Goal: Transaction & Acquisition: Subscribe to service/newsletter

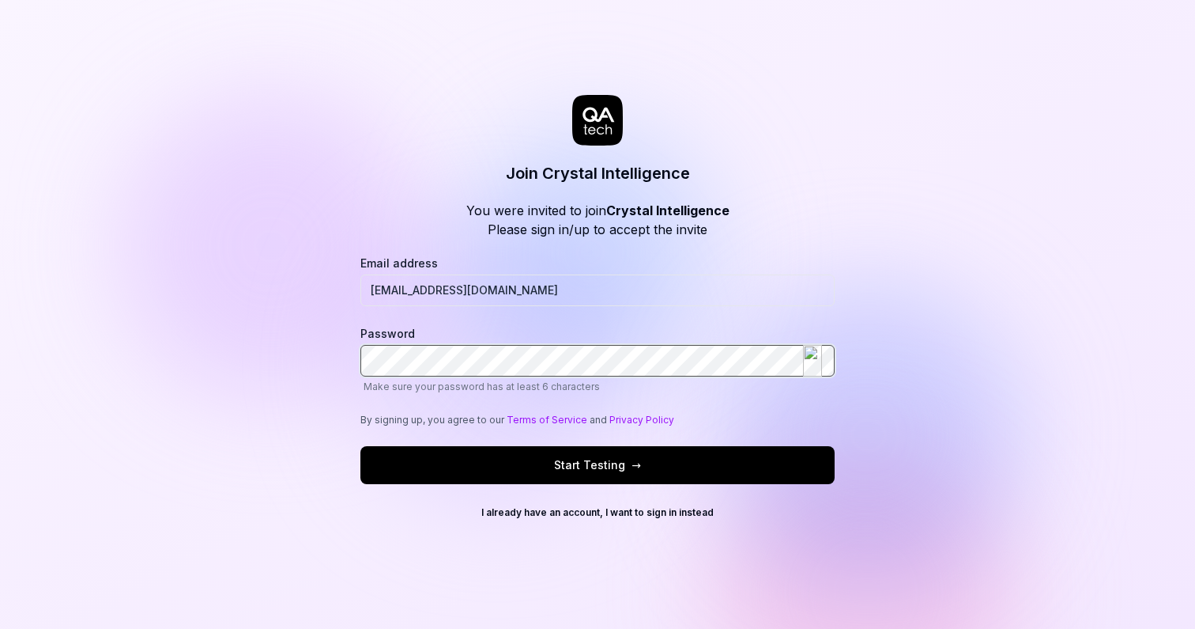
click at [810, 357] on img at bounding box center [812, 361] width 19 height 32
click at [824, 365] on div at bounding box center [819, 361] width 32 height 32
click at [685, 380] on span "Make sure your password has at least 6 characters" at bounding box center [598, 386] width 474 height 14
click at [696, 455] on button "Start Testing →" at bounding box center [598, 465] width 474 height 38
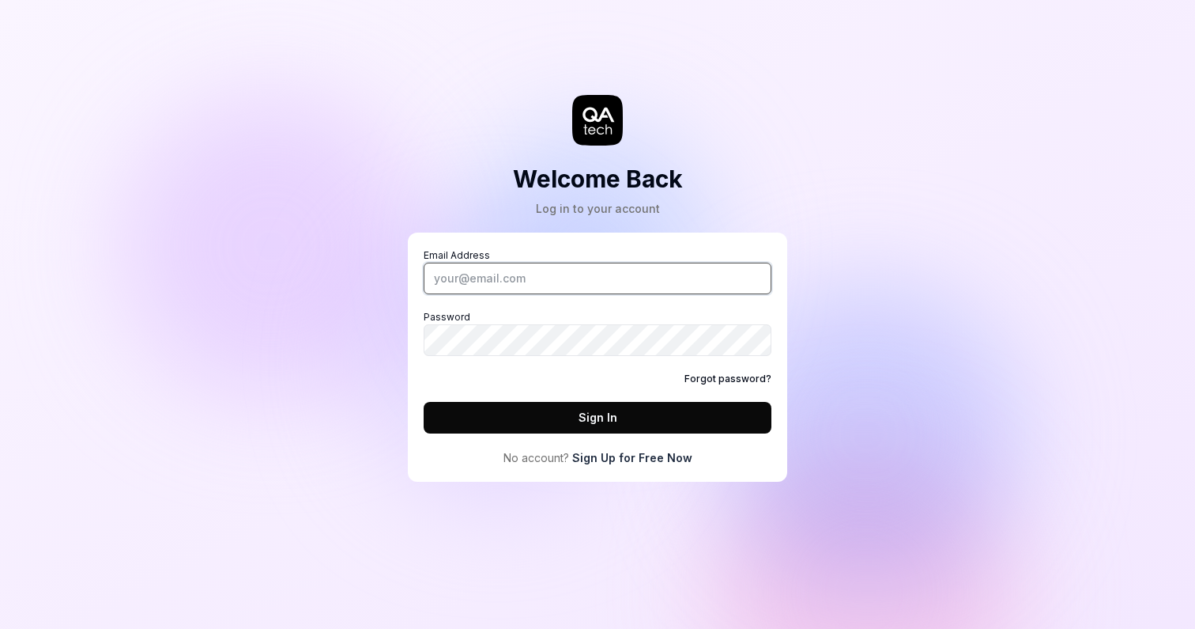
click at [694, 271] on input "Email Address" at bounding box center [598, 278] width 348 height 32
click at [749, 270] on input "Email Address" at bounding box center [598, 278] width 348 height 32
type input "[EMAIL_ADDRESS][DOMAIN_NAME]"
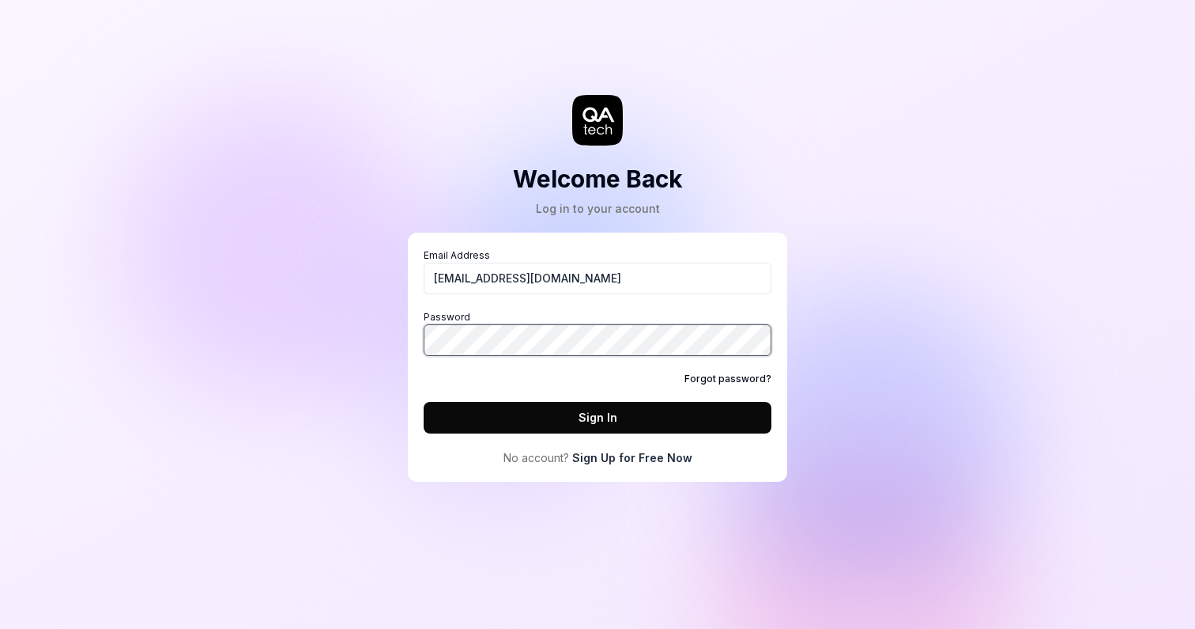
click at [424, 402] on button "Sign In" at bounding box center [598, 418] width 348 height 32
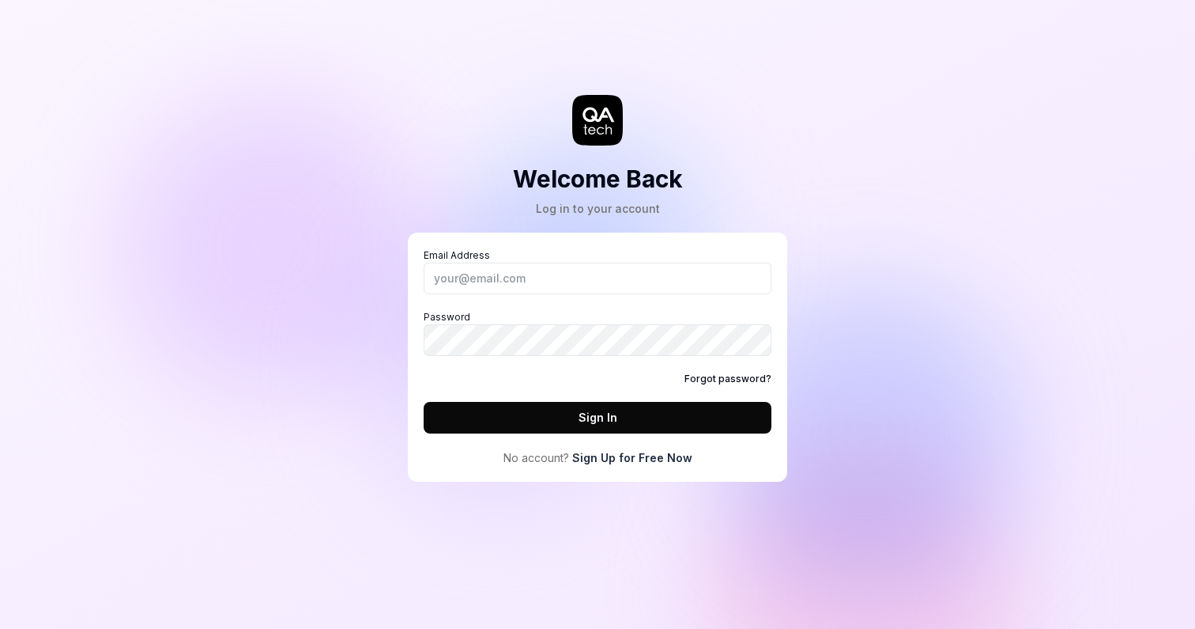
click at [629, 301] on div "Email Address Password Forgot password? Sign In" at bounding box center [598, 340] width 348 height 185
click at [640, 272] on input "Email Address" at bounding box center [598, 278] width 348 height 32
click at [742, 278] on img at bounding box center [749, 278] width 19 height 32
click at [742, 278] on input "Email Address" at bounding box center [598, 278] width 348 height 32
type input "[EMAIL_ADDRESS][DOMAIN_NAME]"
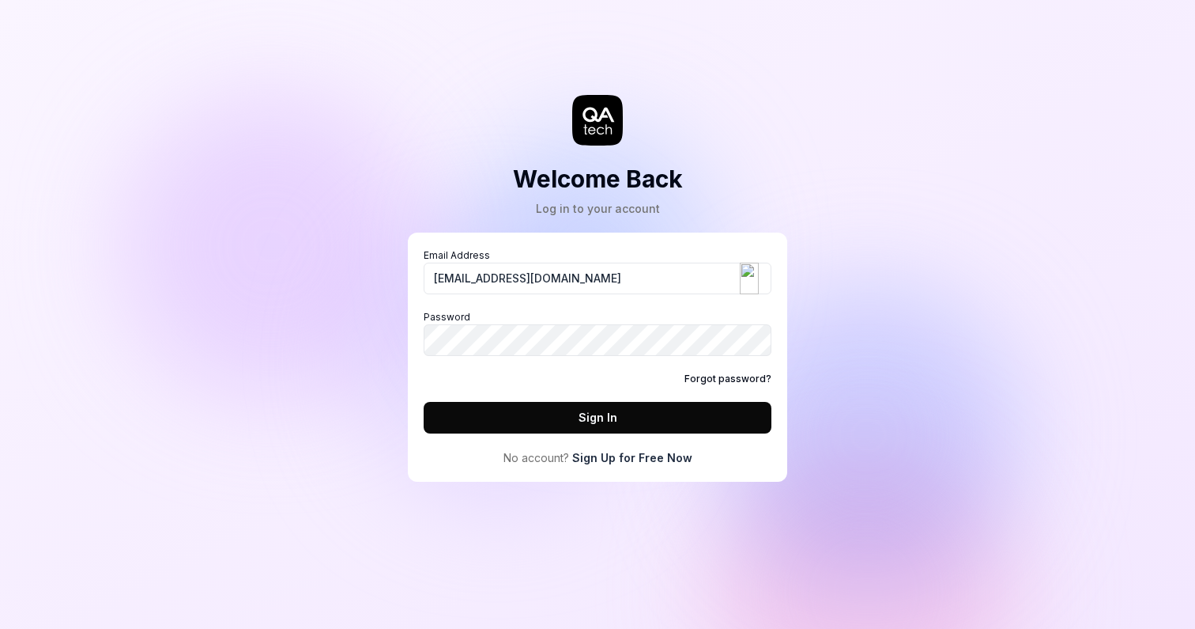
click at [627, 425] on button "Sign In" at bounding box center [598, 418] width 348 height 32
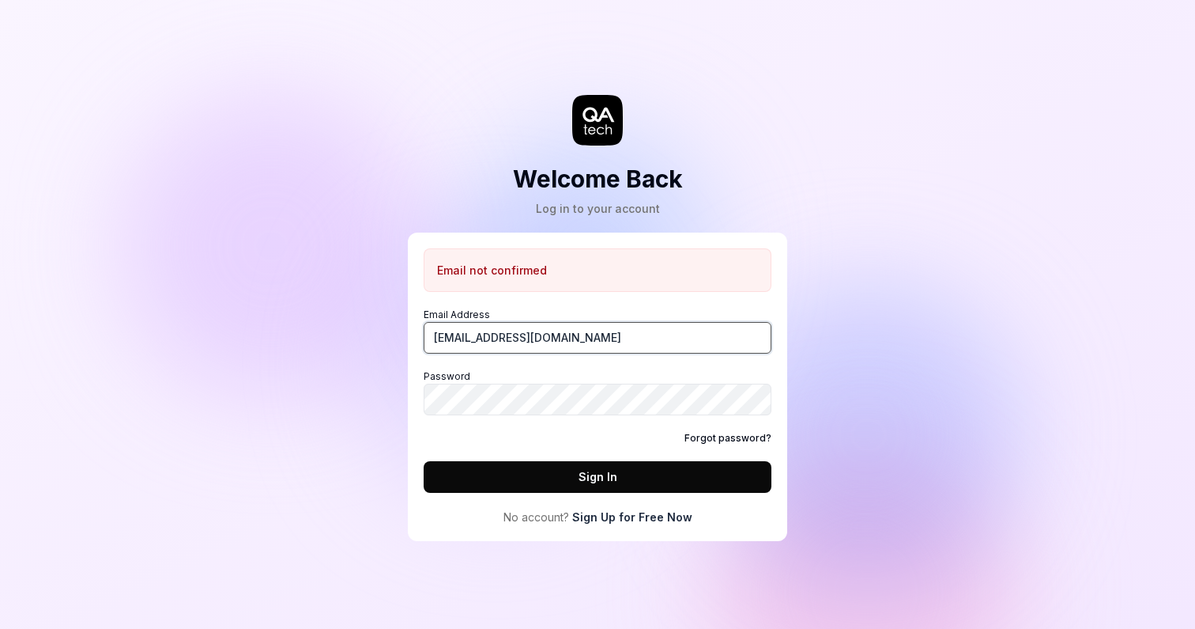
click at [674, 342] on input "[EMAIL_ADDRESS][DOMAIN_NAME]" at bounding box center [598, 338] width 348 height 32
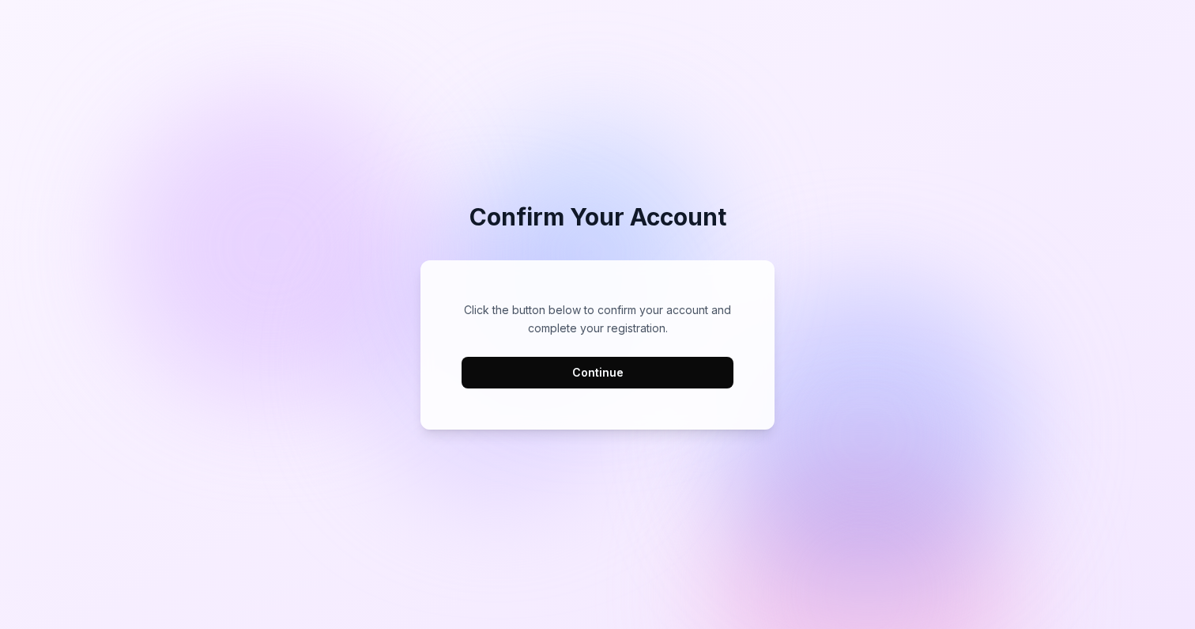
click at [657, 360] on button "Continue" at bounding box center [598, 373] width 272 height 32
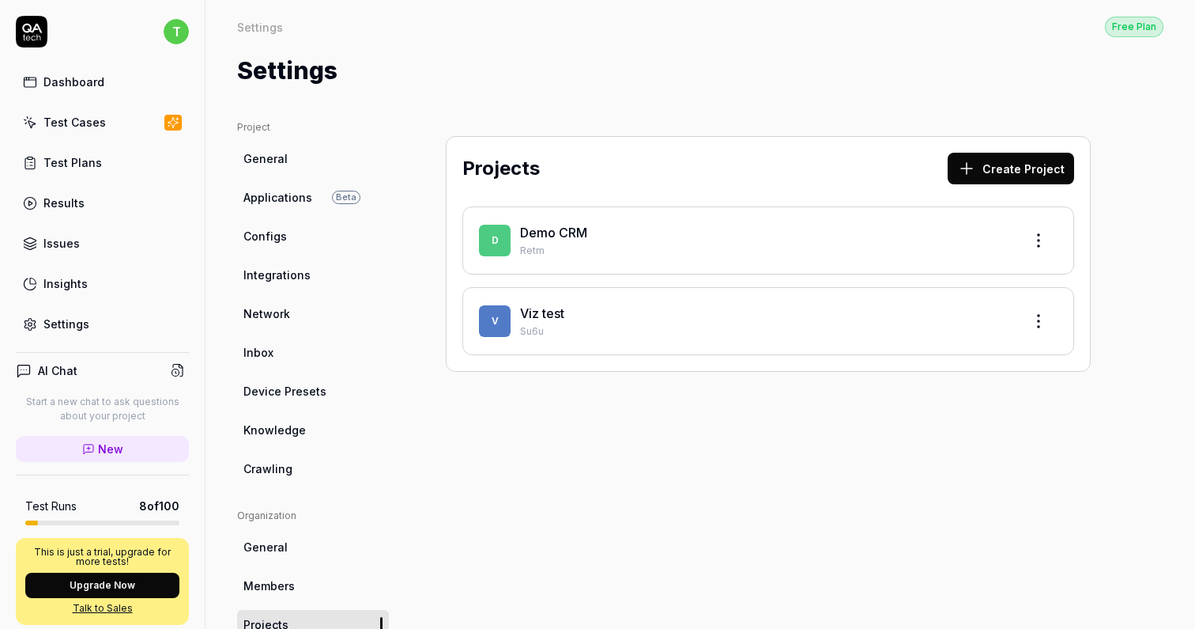
click at [123, 588] on button "Upgrade Now" at bounding box center [102, 584] width 154 height 25
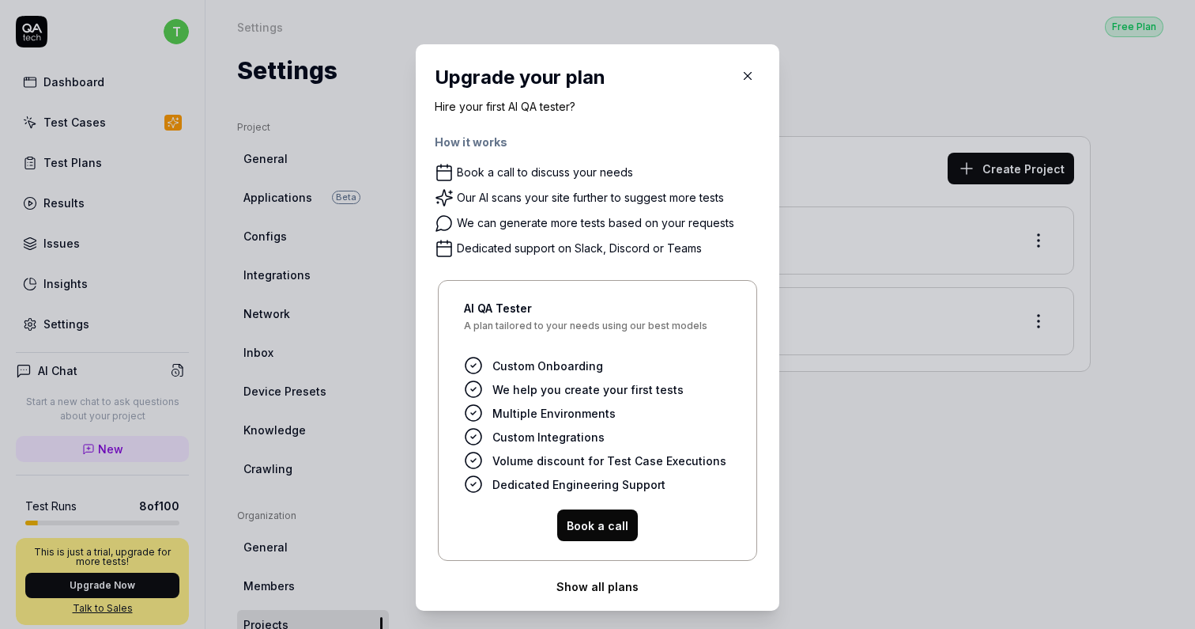
click at [606, 585] on button "Show all plans" at bounding box center [598, 586] width 326 height 32
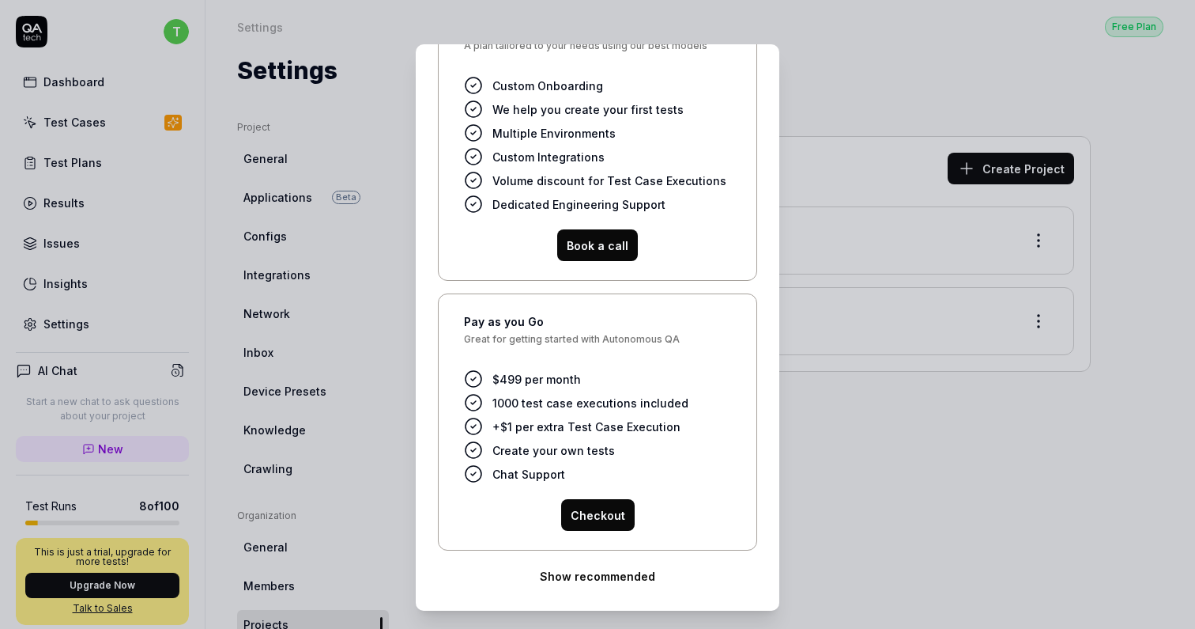
scroll to position [263, 0]
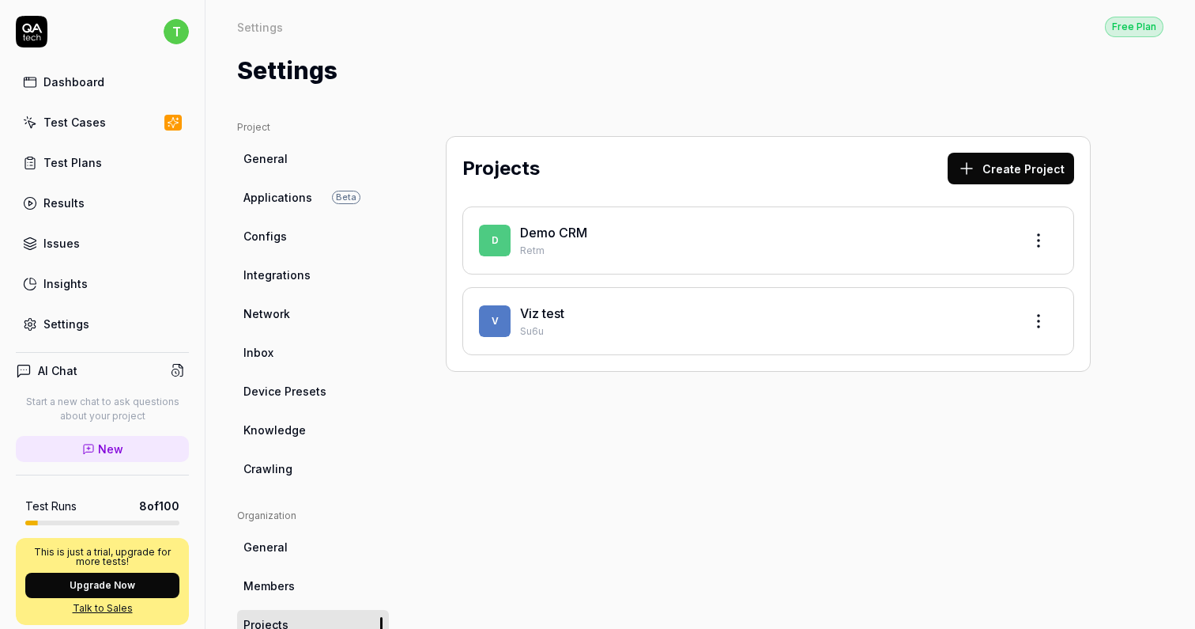
click at [163, 572] on div "This is just a trial, upgrade for more tests! Upgrade Now Talk to Sales" at bounding box center [102, 581] width 173 height 87
click at [148, 578] on button "Upgrade Now" at bounding box center [102, 584] width 154 height 25
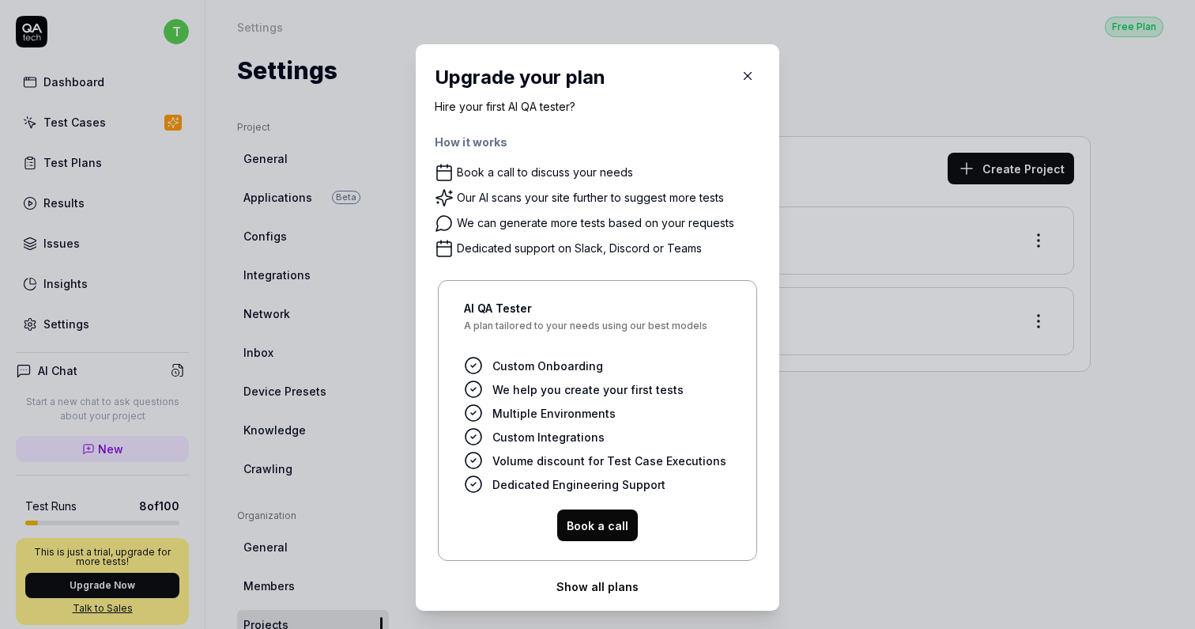
click at [621, 579] on button "Show all plans" at bounding box center [598, 586] width 326 height 32
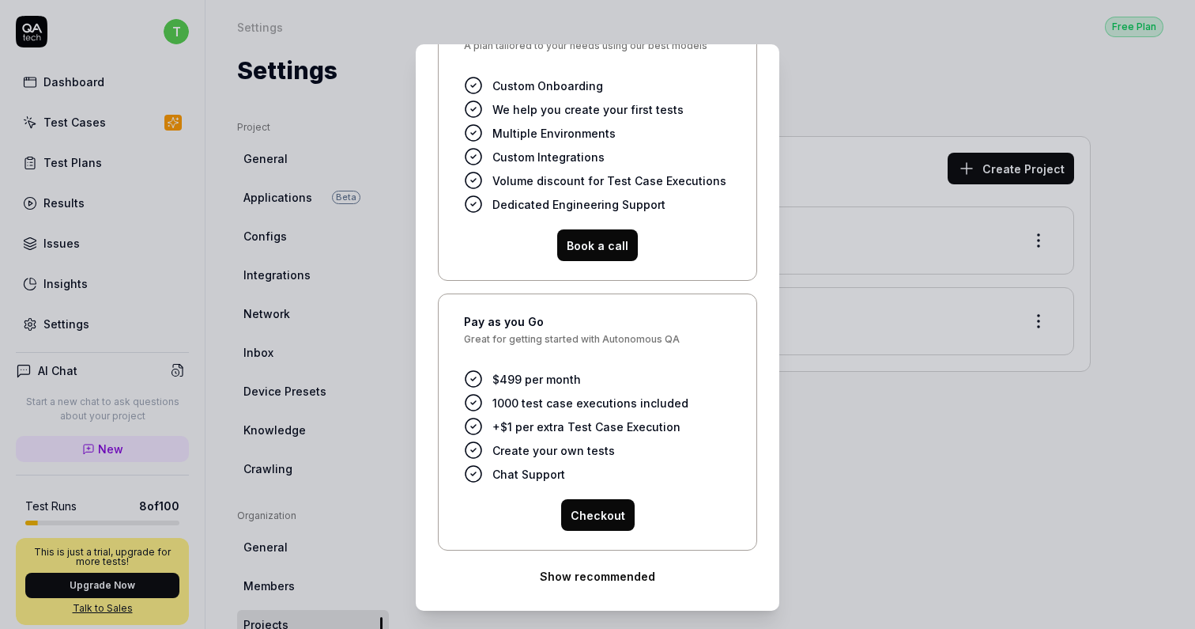
scroll to position [17, 0]
